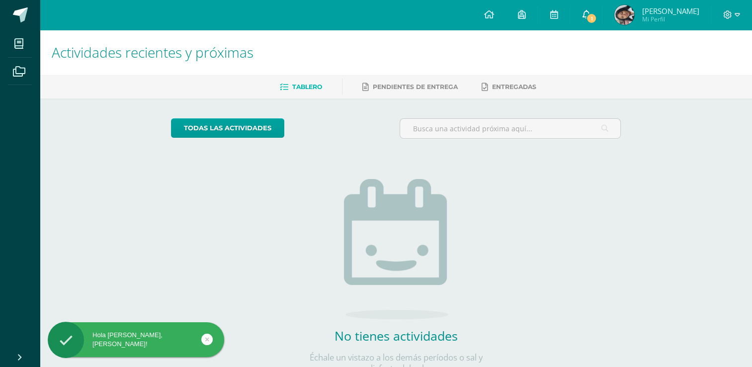
click at [584, 11] on icon at bounding box center [586, 14] width 8 height 9
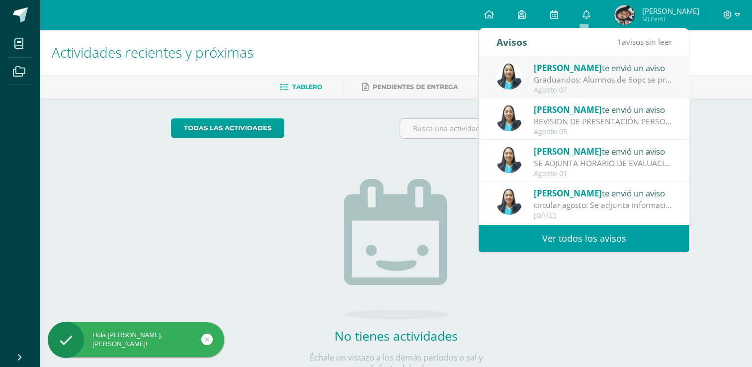
click at [575, 71] on span "[PERSON_NAME]" at bounding box center [568, 67] width 68 height 11
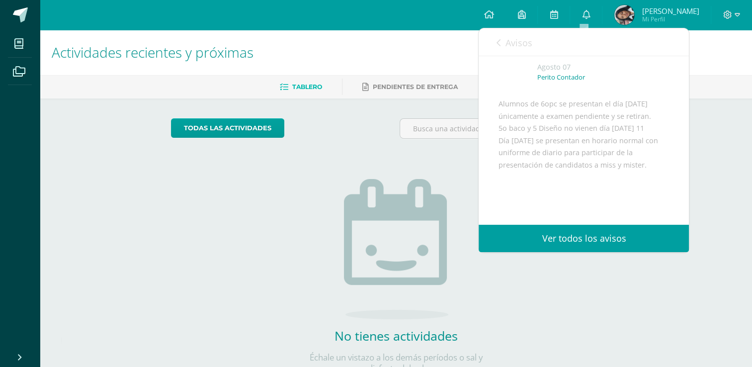
scroll to position [50, 0]
click at [596, 242] on link "Ver todos los avisos" at bounding box center [584, 238] width 210 height 27
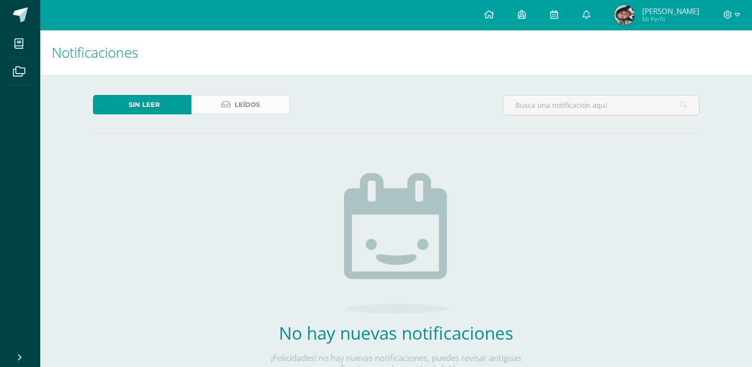
click at [246, 95] on span "Leídos" at bounding box center [247, 104] width 25 height 18
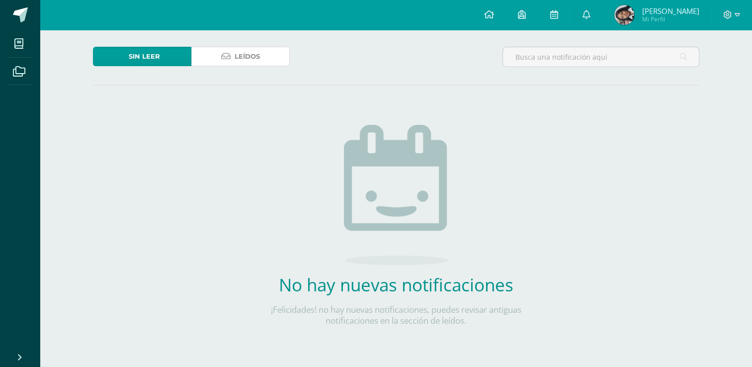
scroll to position [50, 0]
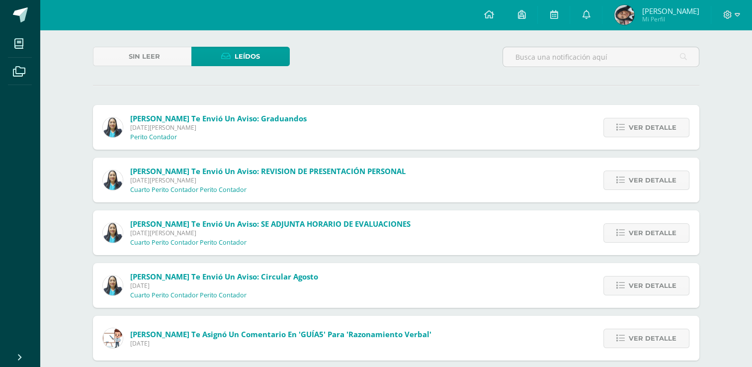
scroll to position [50, 0]
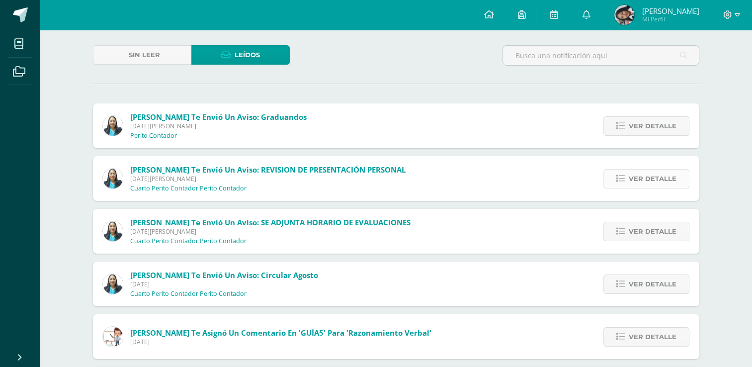
click at [667, 177] on span "Ver detalle" at bounding box center [653, 179] width 48 height 18
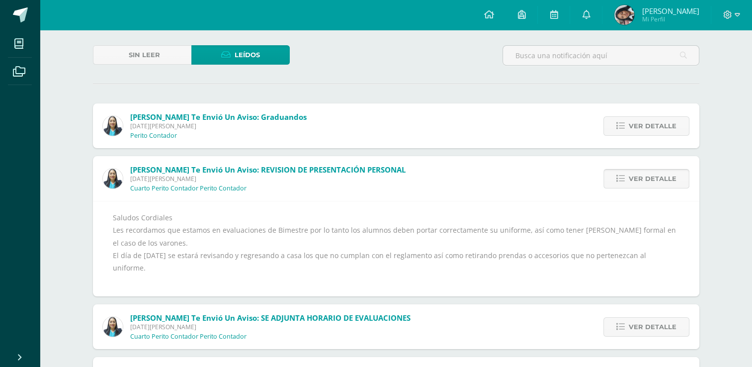
click at [665, 177] on span "Ver detalle" at bounding box center [653, 179] width 48 height 18
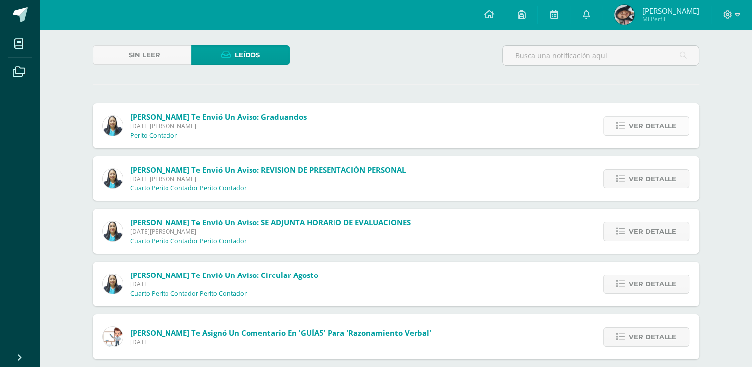
click at [657, 118] on span "Ver detalle" at bounding box center [653, 126] width 48 height 18
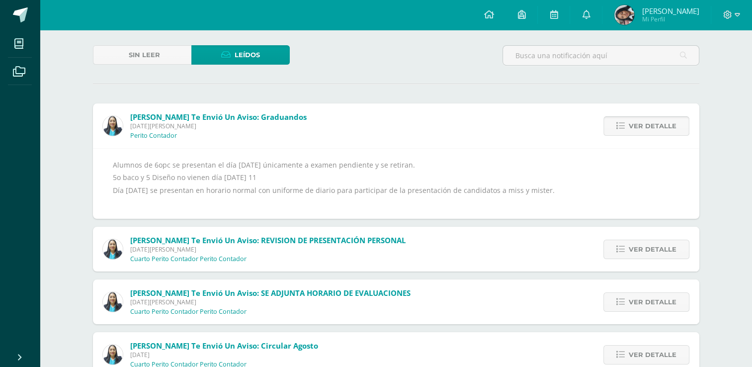
click at [654, 126] on span "Ver detalle" at bounding box center [653, 126] width 48 height 18
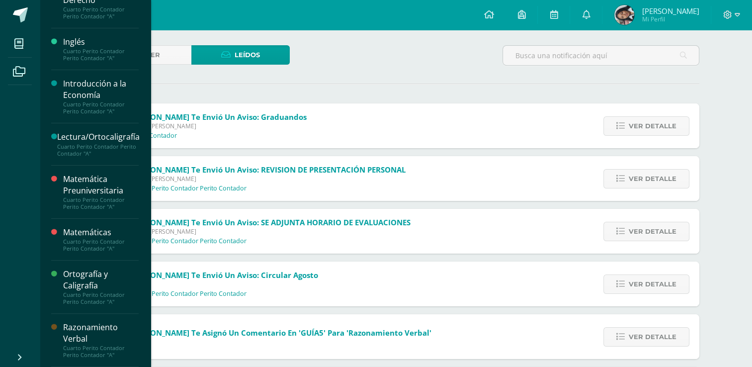
scroll to position [249, 0]
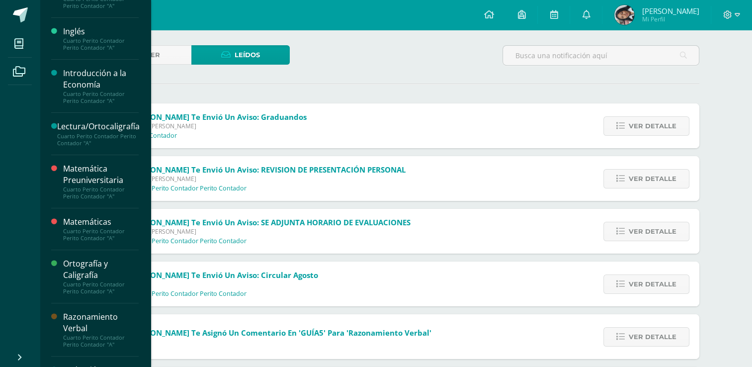
click at [91, 59] on div "Inglés Cuarto Perito Contador Perito Contador "A"" at bounding box center [95, 39] width 88 height 42
click at [91, 47] on div "Cuarto Perito Contador Perito Contador "A"" at bounding box center [101, 44] width 76 height 14
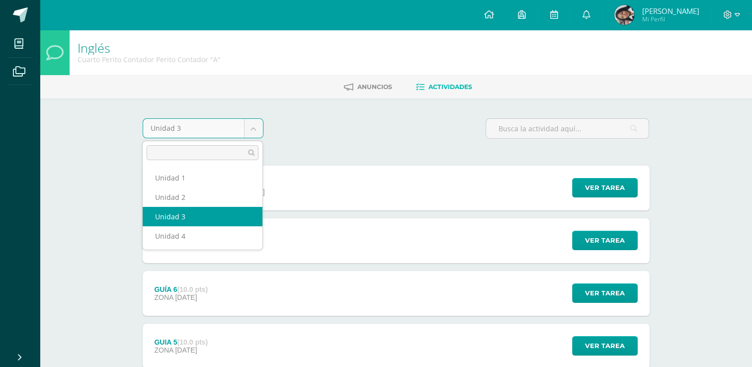
click at [254, 130] on body "Mis cursos Archivos Cerrar panel Administración y Organización de Oficina Cuart…" at bounding box center [376, 322] width 752 height 645
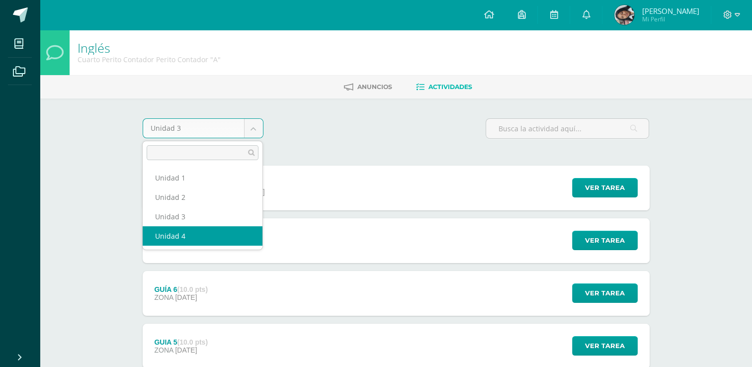
select select "Unidad 4"
